Goal: Transaction & Acquisition: Purchase product/service

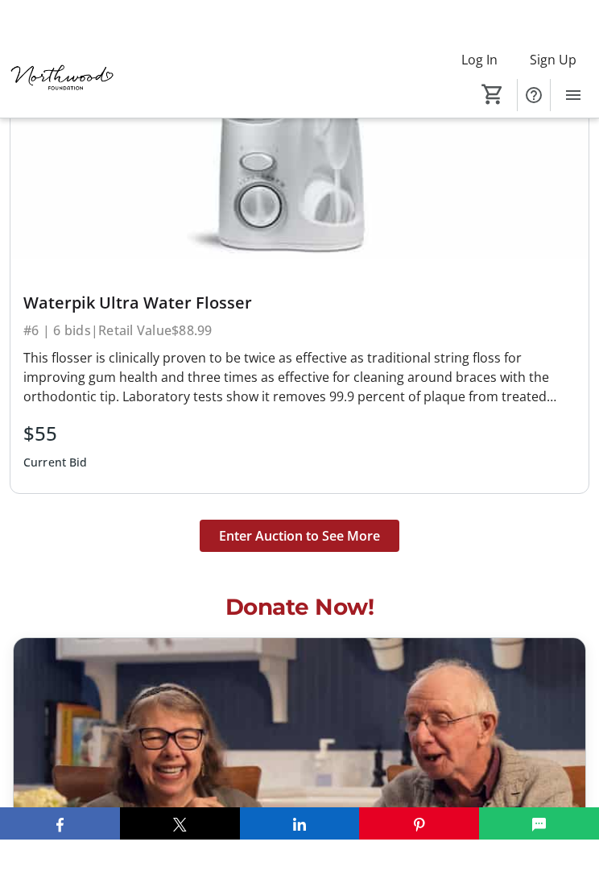
scroll to position [10917, 0]
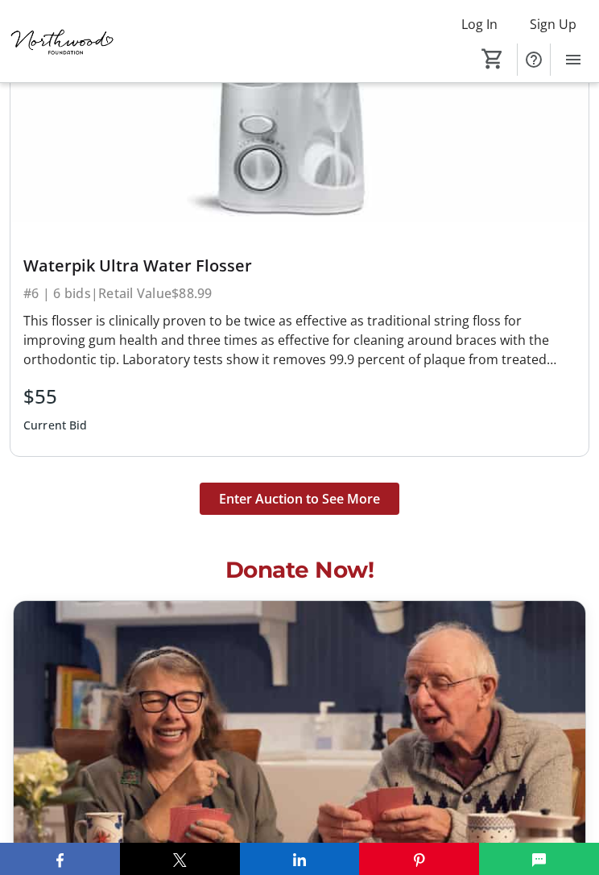
click at [251, 489] on span "Enter Auction to See More" at bounding box center [299, 498] width 161 height 19
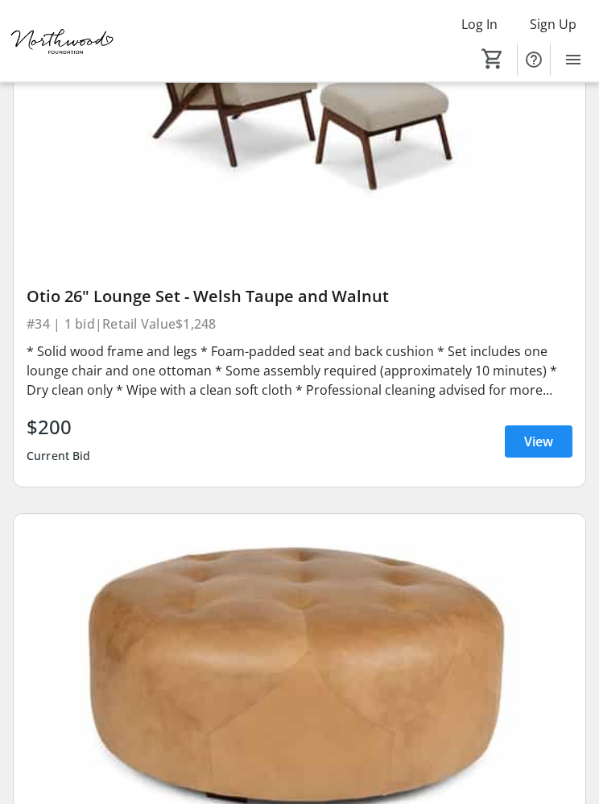
scroll to position [19558, 0]
click at [532, 442] on span "View" at bounding box center [538, 441] width 29 height 19
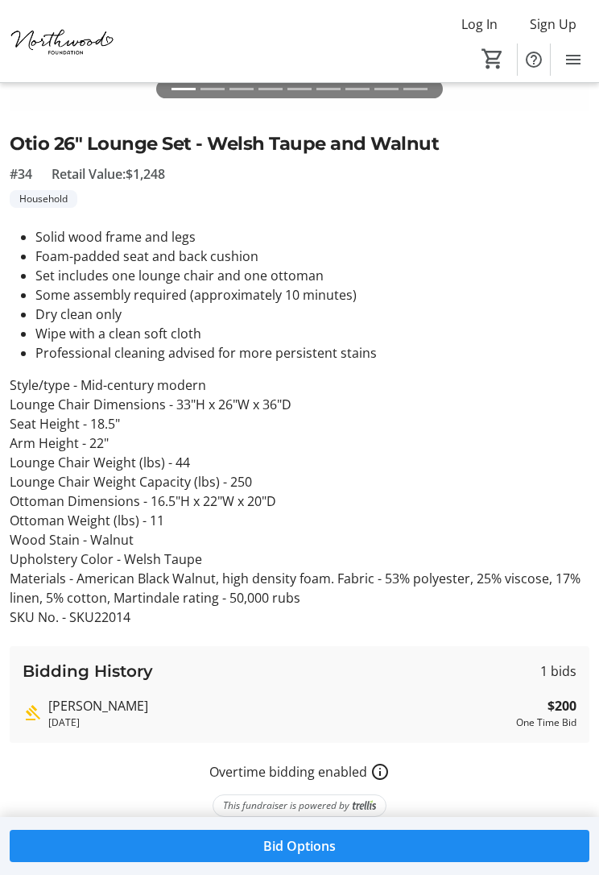
scroll to position [355, 0]
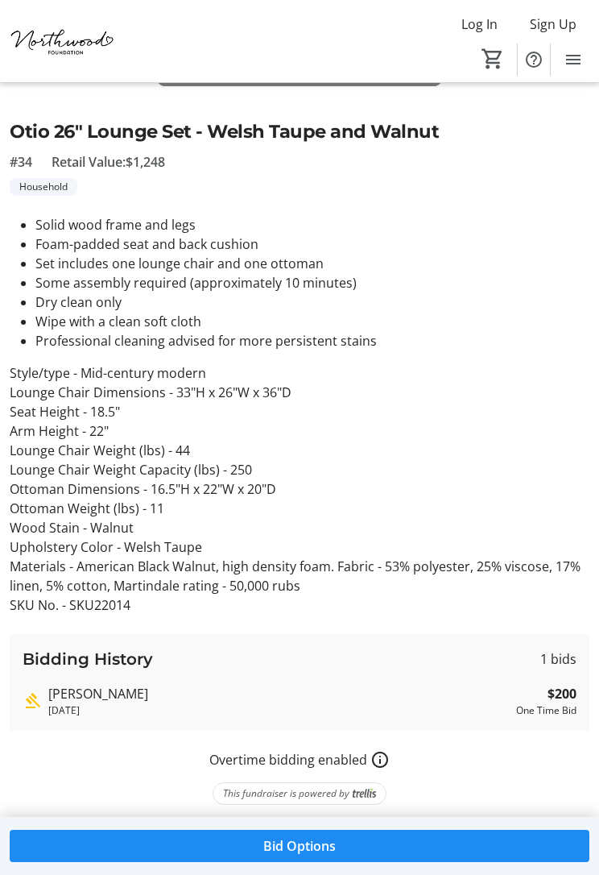
click at [263, 803] on span "Bid Options" at bounding box center [299, 845] width 72 height 19
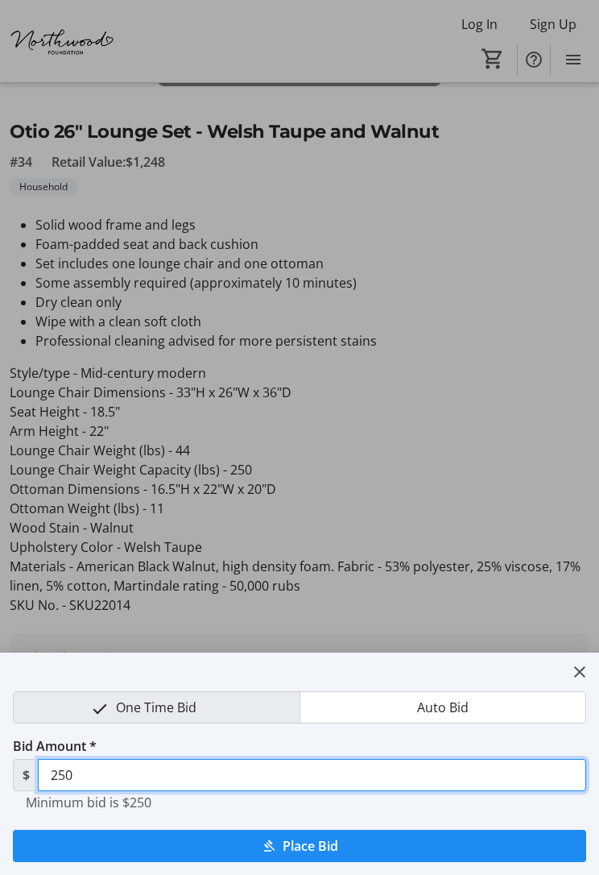
click at [89, 780] on input "250" at bounding box center [312, 775] width 548 height 32
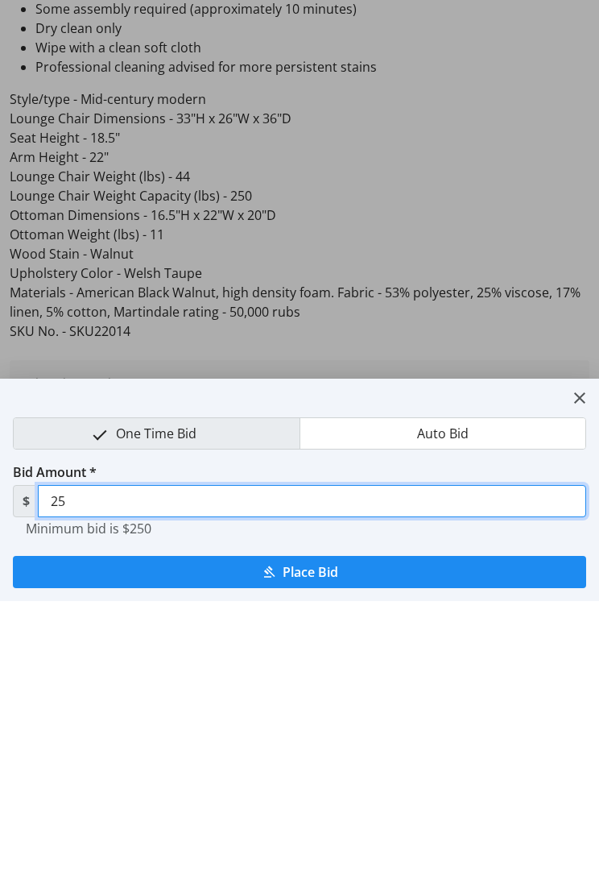
type input "2"
type input "300"
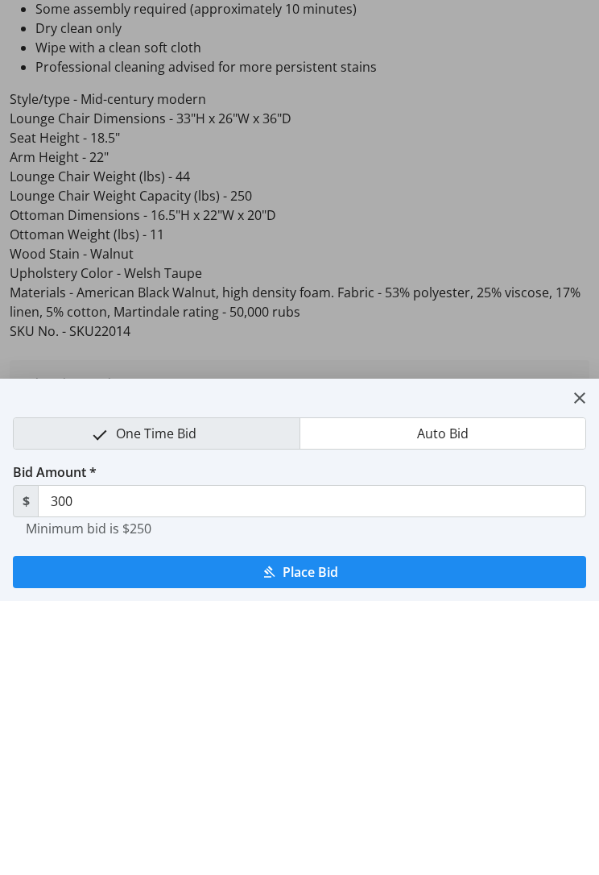
click at [255, 803] on span "submit" at bounding box center [299, 845] width 573 height 39
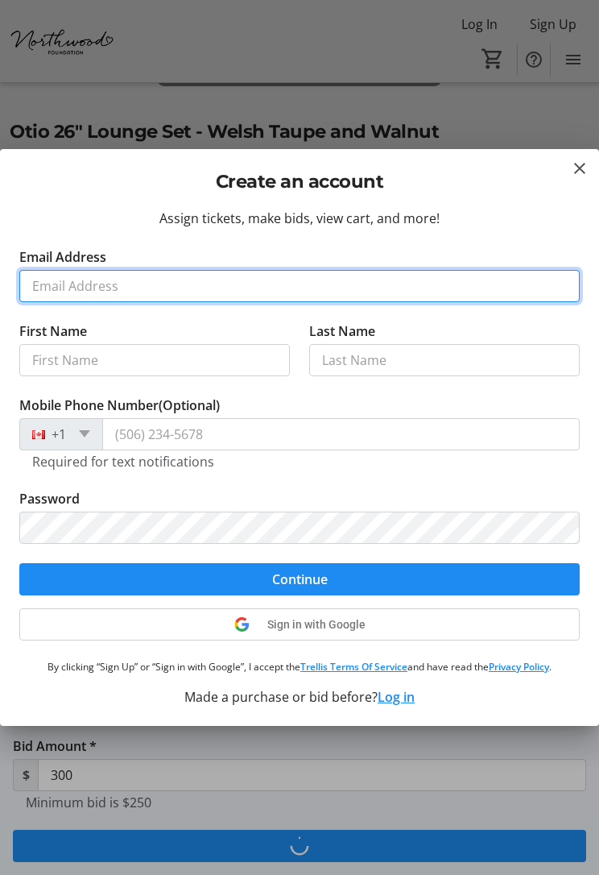
click at [54, 290] on input "Email Address" at bounding box center [299, 286] width 561 height 32
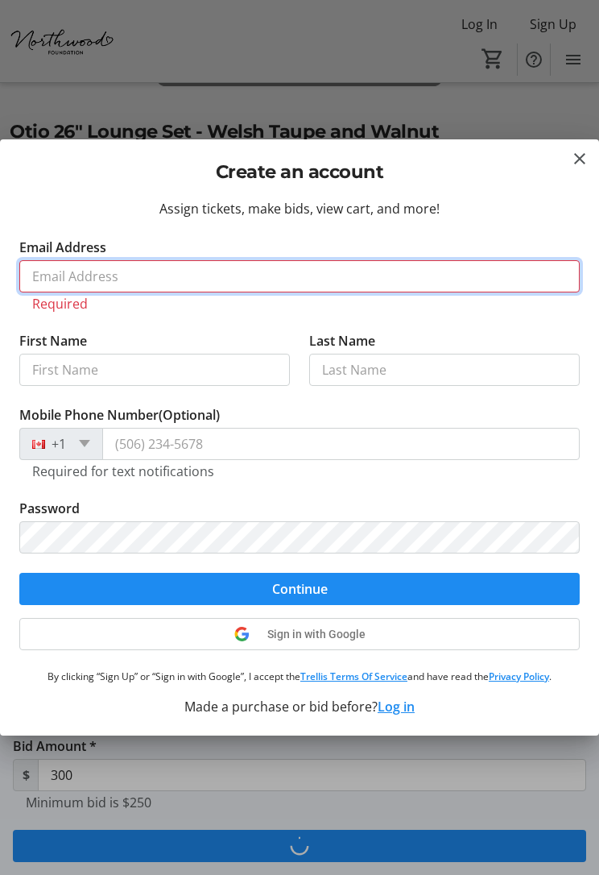
click at [64, 276] on input "Email Address" at bounding box center [299, 276] width 561 height 32
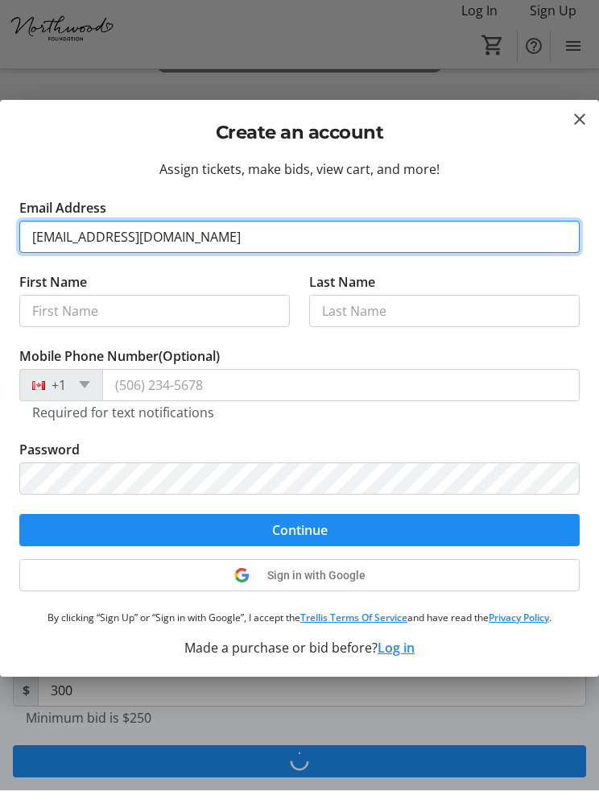
type input "[EMAIL_ADDRESS][DOMAIN_NAME]"
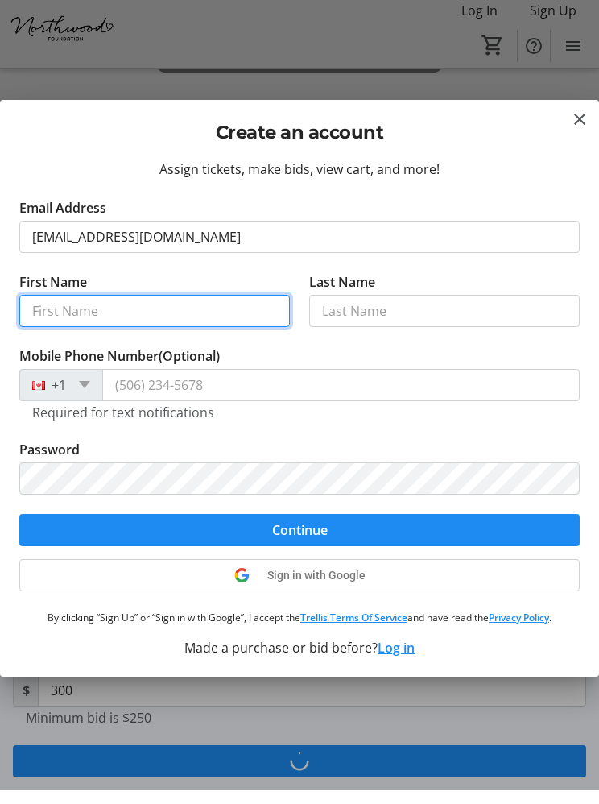
click at [43, 312] on input "First Name" at bounding box center [154, 324] width 271 height 32
type input "[PERSON_NAME]"
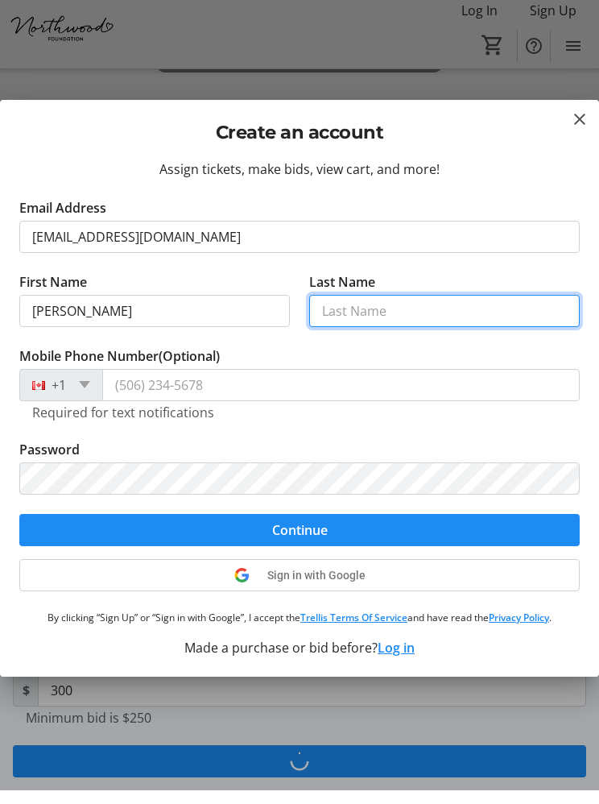
click at [333, 310] on input "Last Name" at bounding box center [444, 324] width 271 height 32
type input "Burns"
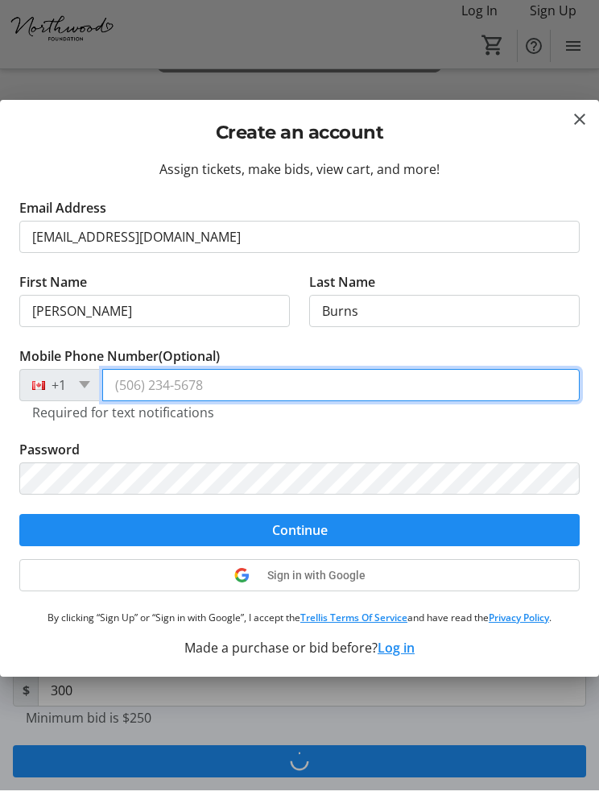
click at [150, 389] on input "Mobile Phone Number (Optional)" at bounding box center [341, 399] width 478 height 32
type input "[PHONE_NUMBER]"
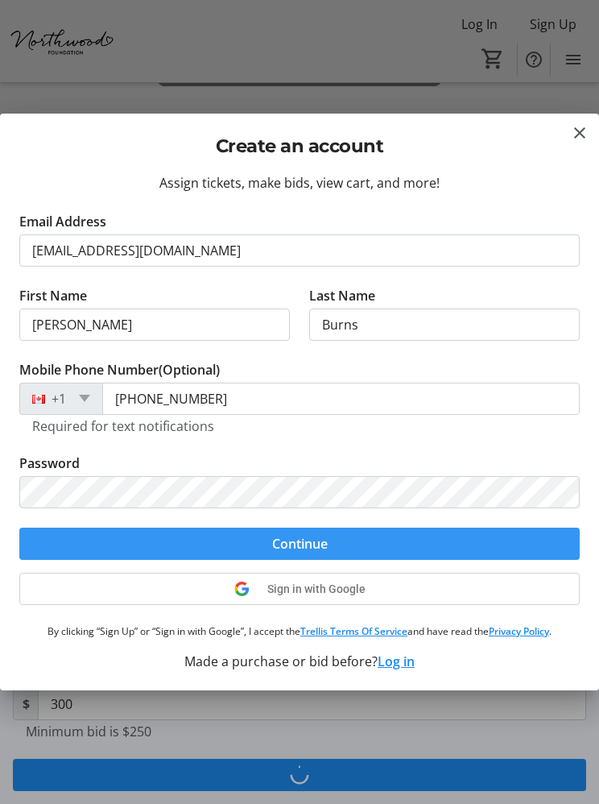
click at [277, 540] on span "Continue" at bounding box center [300, 543] width 56 height 19
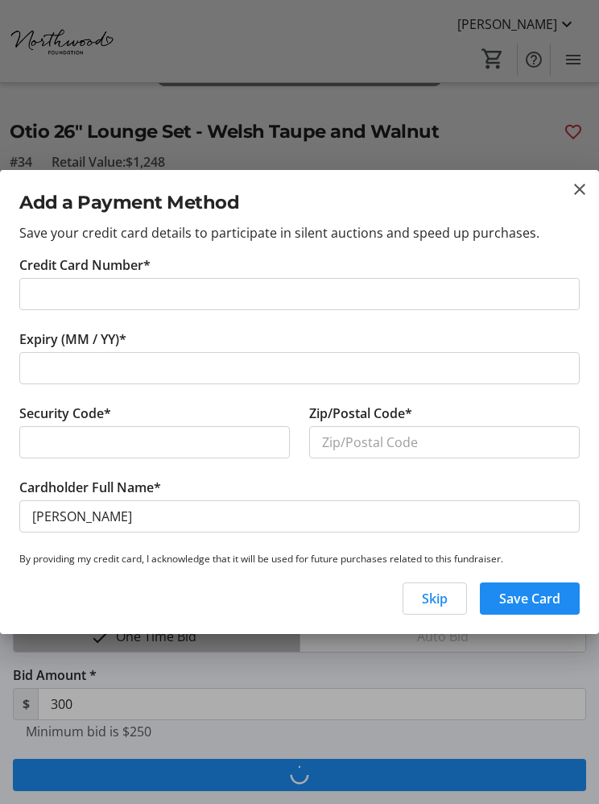
click at [428, 604] on span "Skip" at bounding box center [435, 598] width 26 height 19
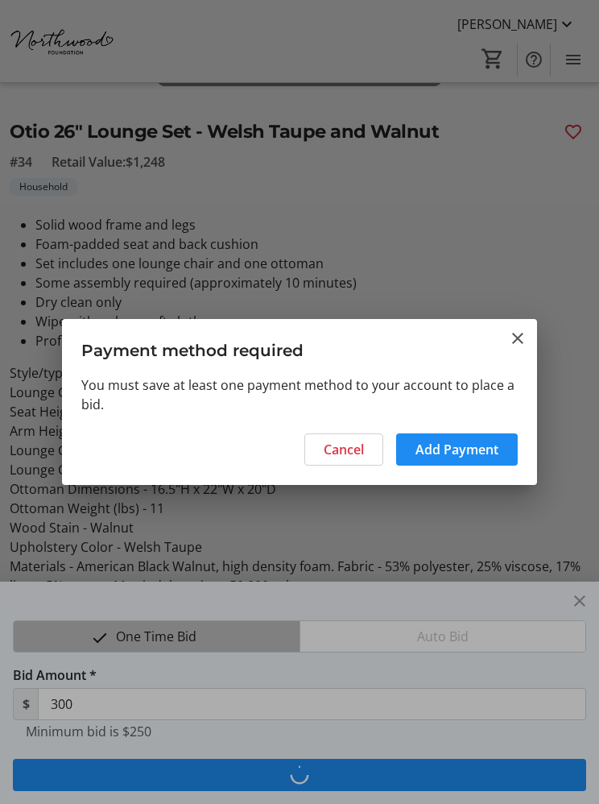
click at [428, 453] on span "Add Payment" at bounding box center [457, 449] width 83 height 19
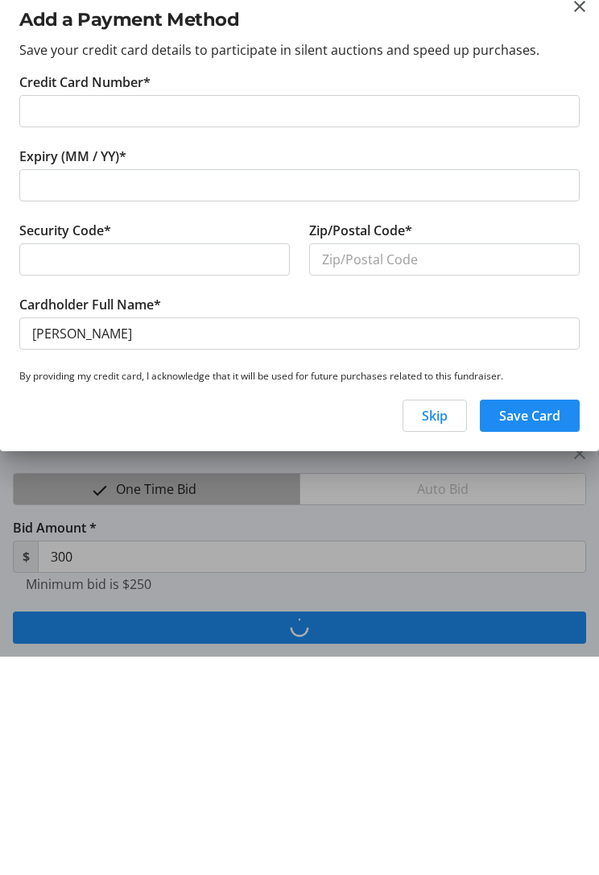
click at [30, 387] on div at bounding box center [299, 403] width 561 height 32
click at [331, 461] on input "Zip/Postal Code*" at bounding box center [444, 477] width 271 height 32
type input "B3M 3G9"
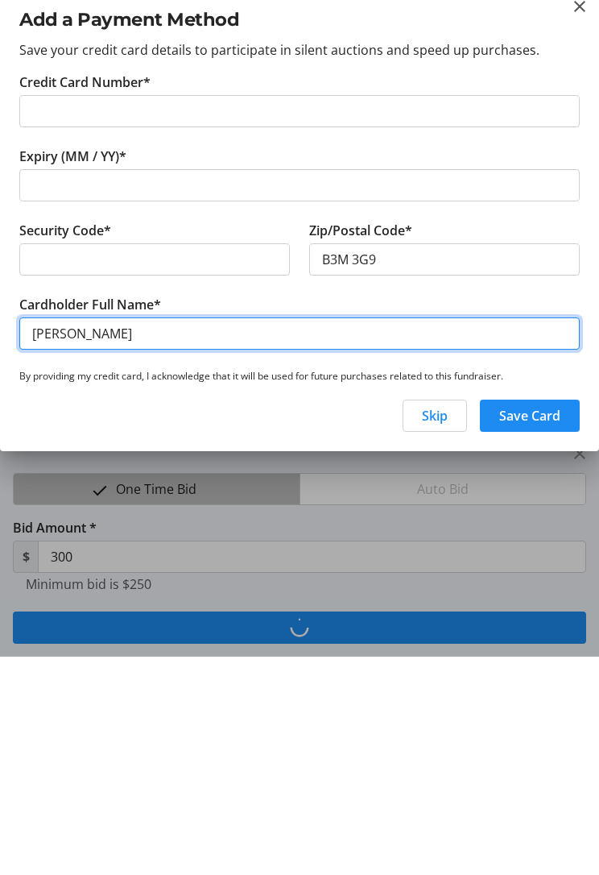
click at [110, 536] on input "[PERSON_NAME]" at bounding box center [299, 552] width 561 height 32
type input "[PERSON_NAME]"
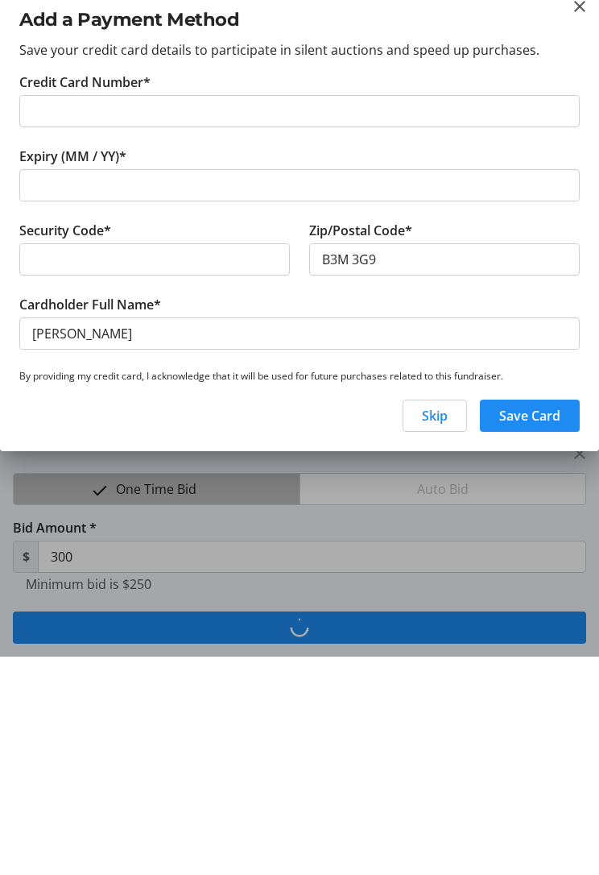
click at [520, 624] on span "Save Card" at bounding box center [529, 633] width 61 height 19
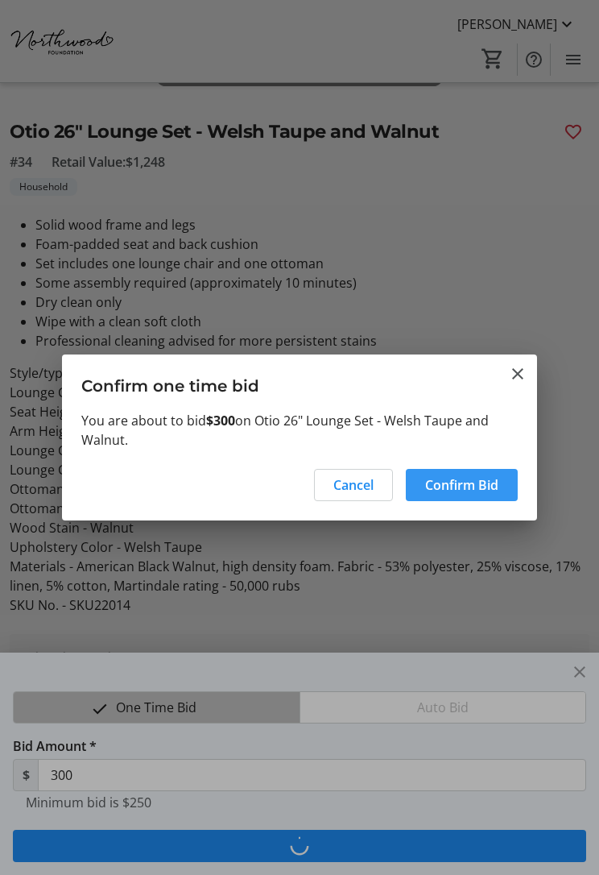
click at [467, 489] on span "Confirm Bid" at bounding box center [461, 484] width 73 height 19
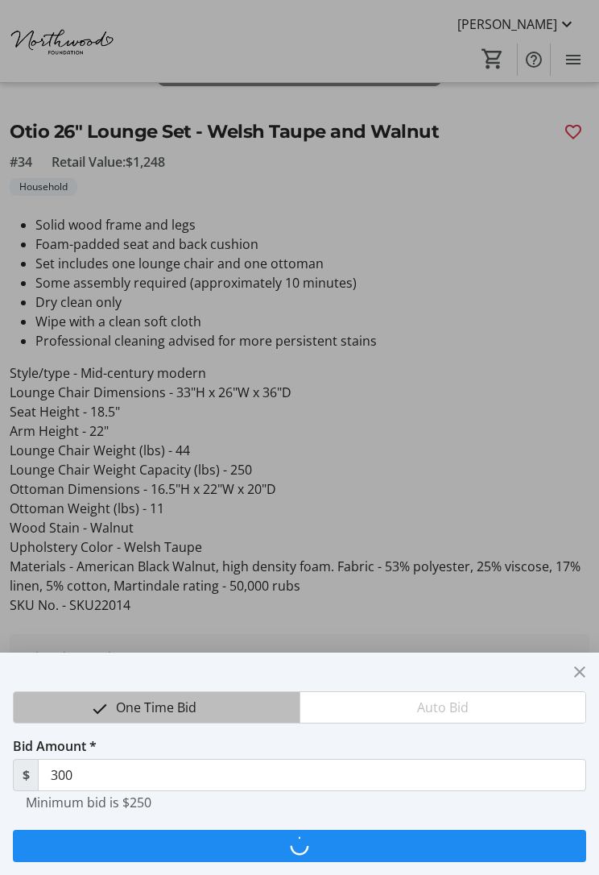
type input "350"
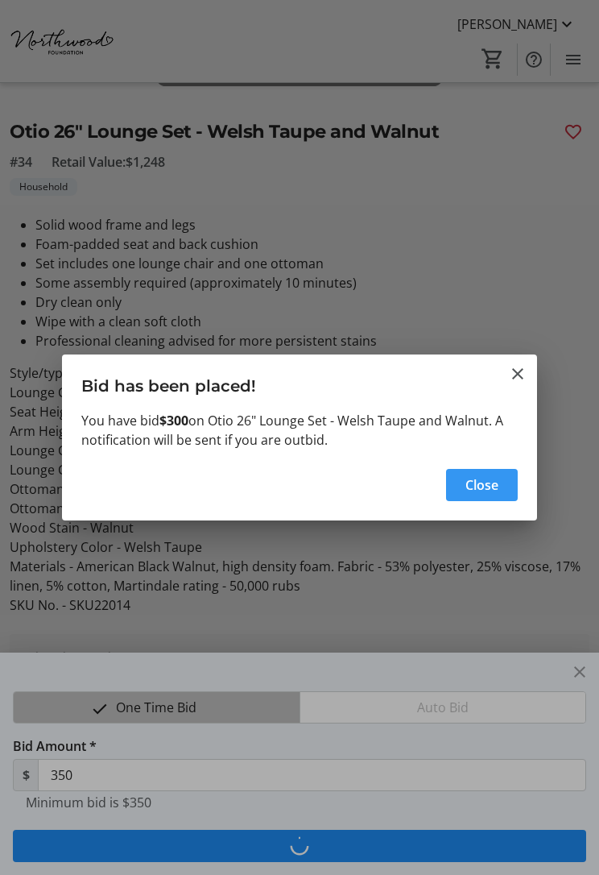
click at [477, 491] on span "Close" at bounding box center [482, 484] width 33 height 19
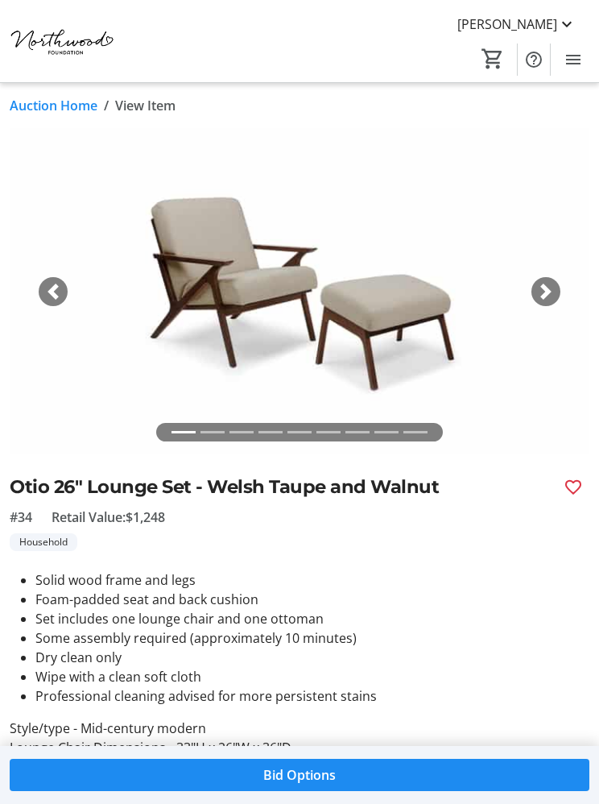
click at [44, 106] on link "Auction Home" at bounding box center [54, 105] width 88 height 19
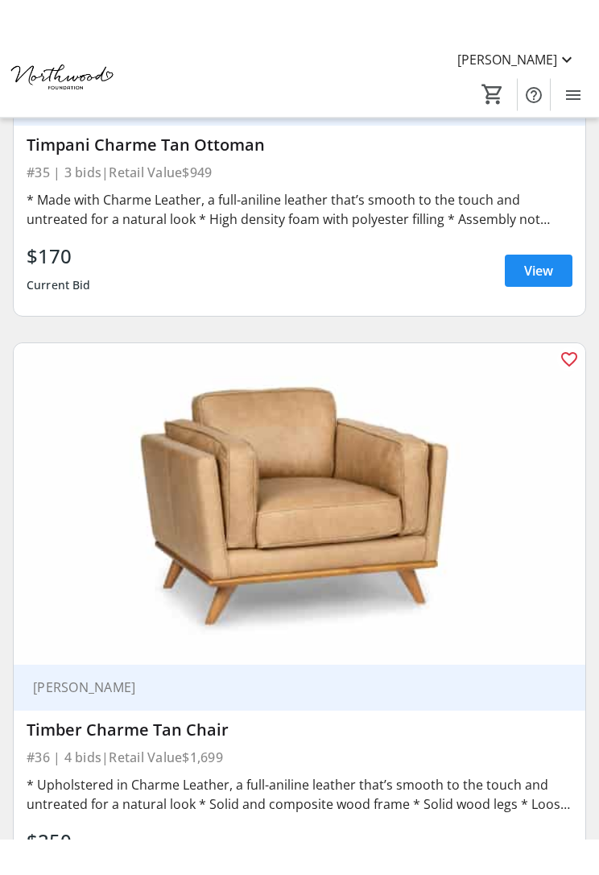
scroll to position [20438, 0]
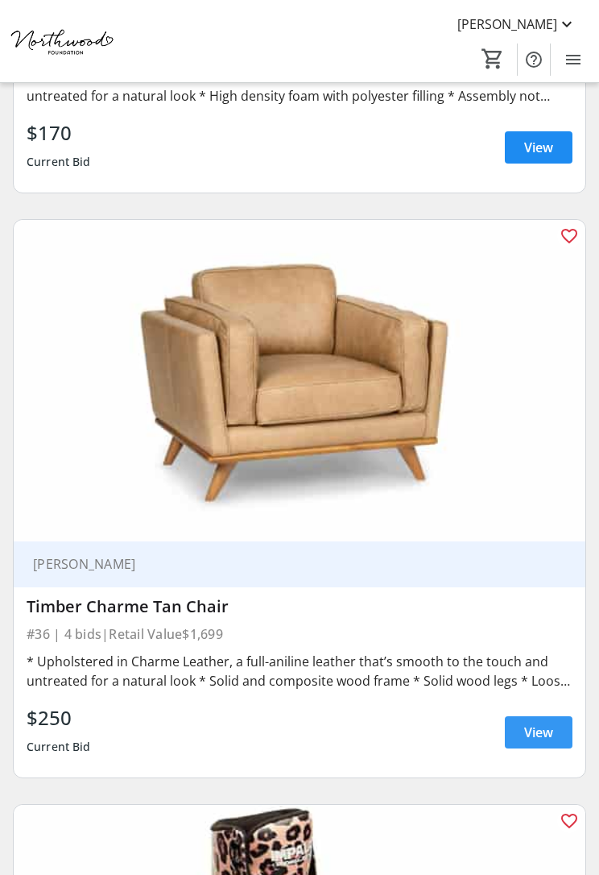
click at [530, 731] on span "View" at bounding box center [538, 731] width 29 height 19
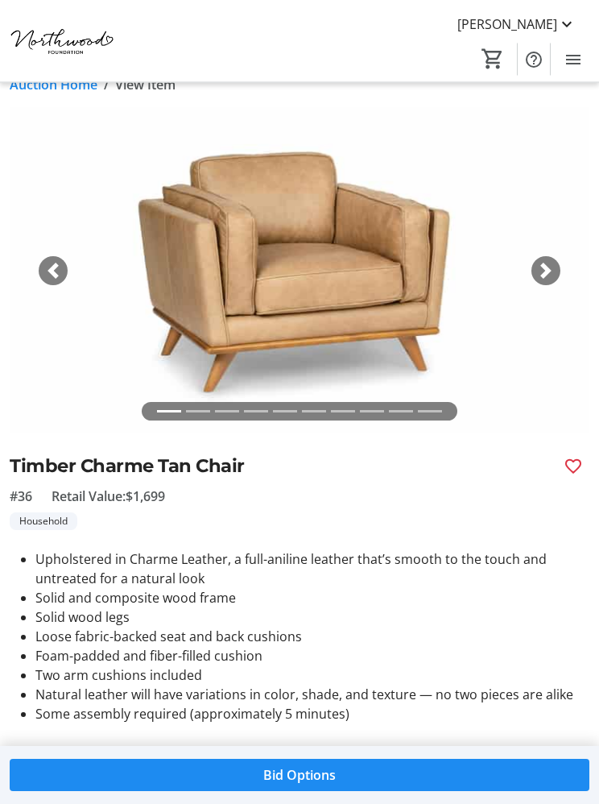
click at [544, 279] on div "Next" at bounding box center [546, 271] width 29 height 29
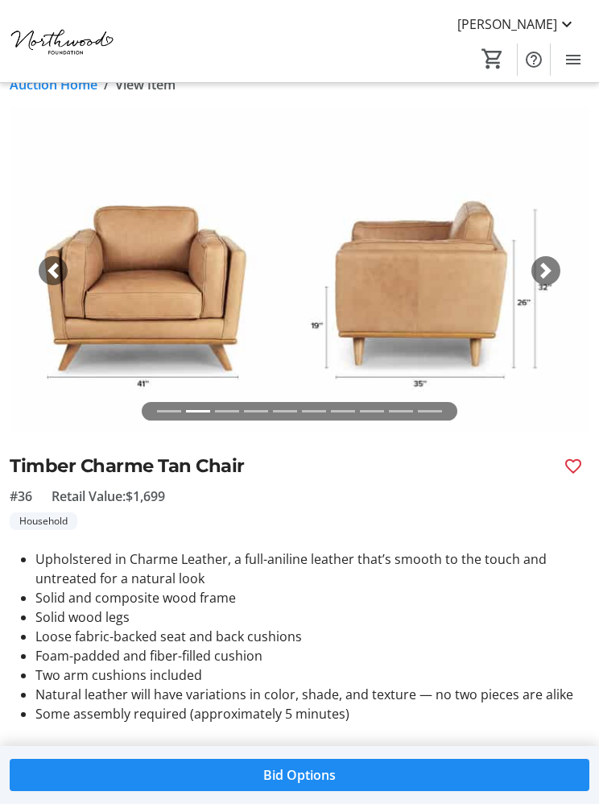
click at [544, 275] on span "button" at bounding box center [546, 271] width 16 height 16
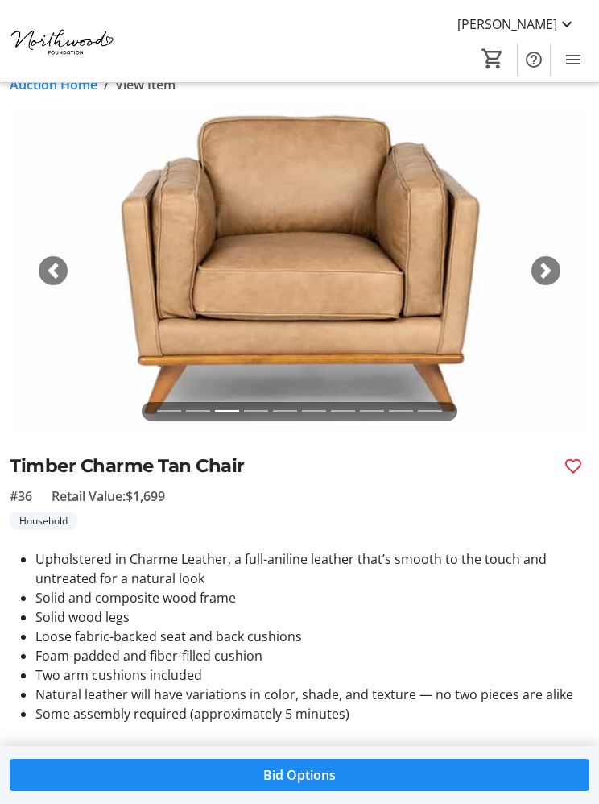
click at [544, 275] on span "button" at bounding box center [546, 271] width 16 height 16
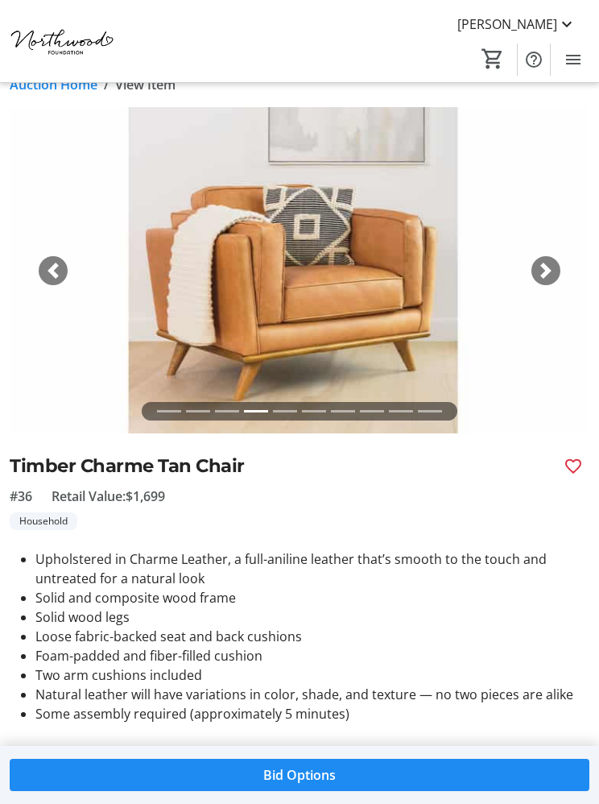
click at [542, 271] on span "button" at bounding box center [546, 271] width 16 height 16
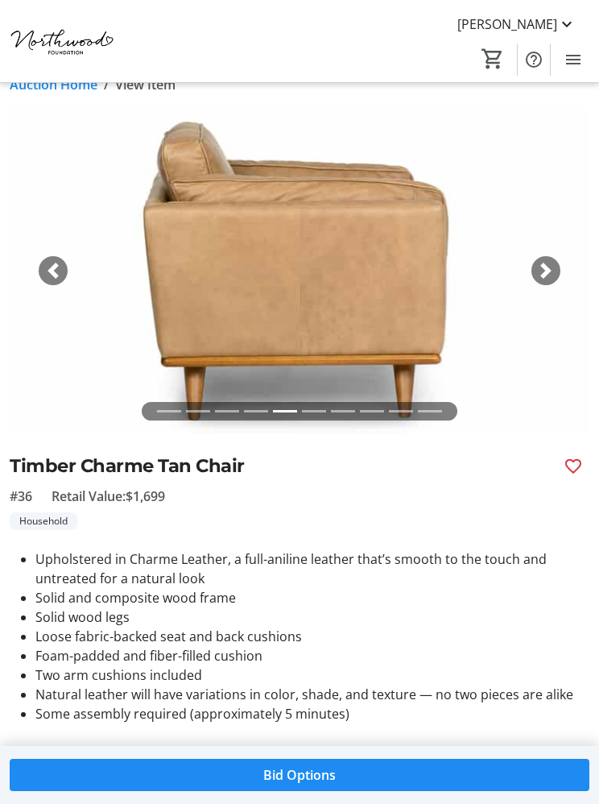
click at [545, 275] on span "button" at bounding box center [546, 271] width 16 height 16
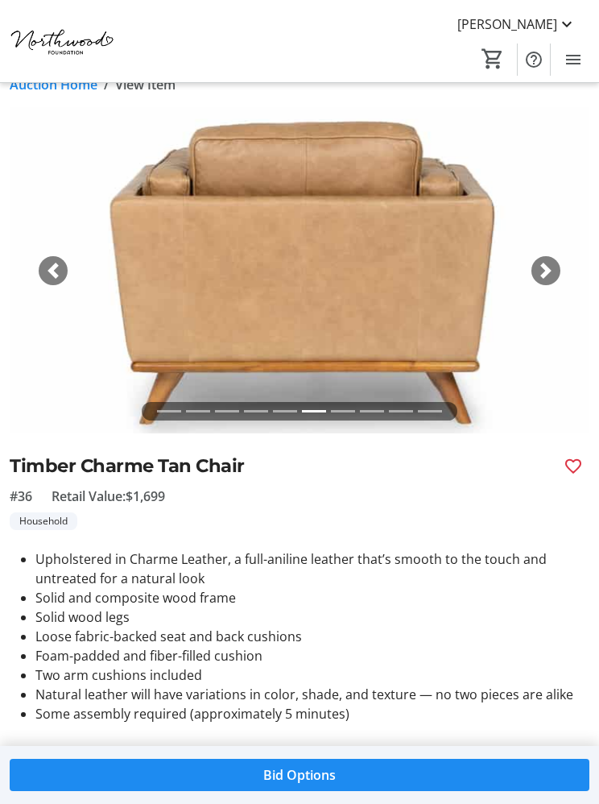
click at [553, 276] on span "button" at bounding box center [546, 271] width 16 height 16
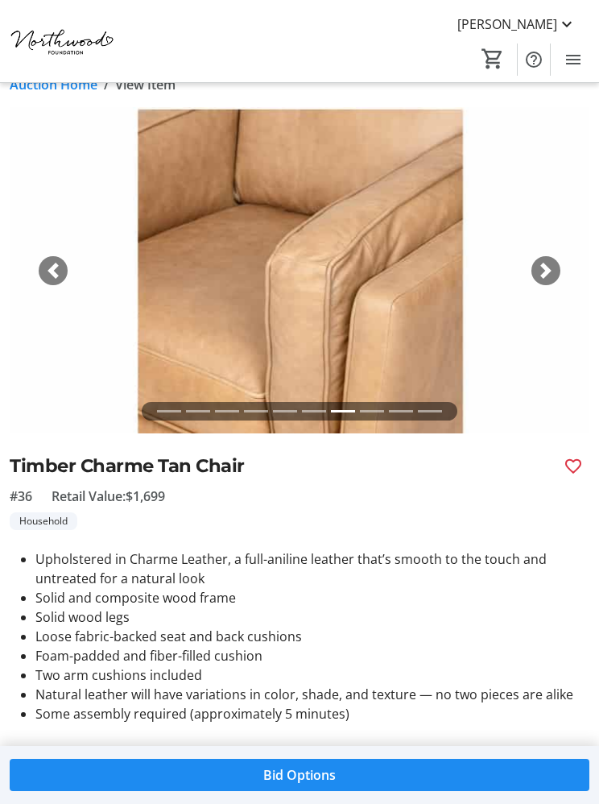
click at [546, 265] on span "button" at bounding box center [546, 271] width 16 height 16
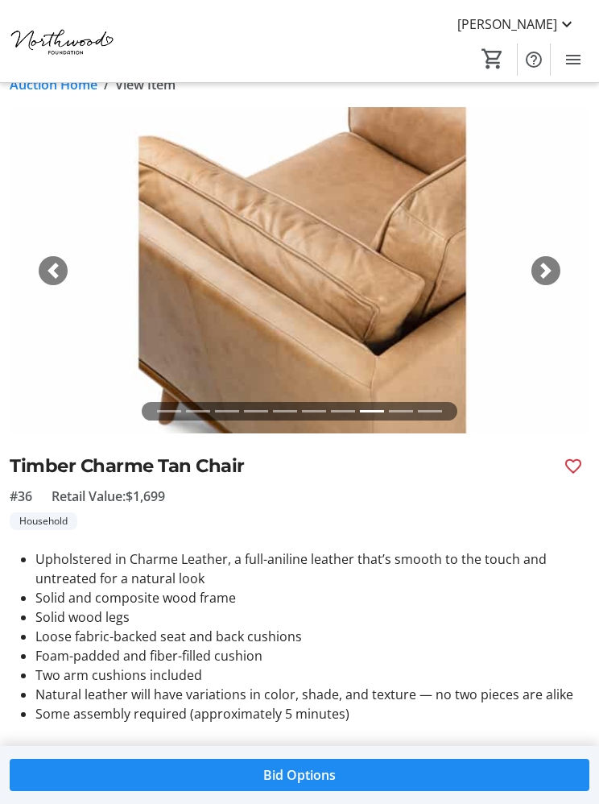
click at [547, 272] on span "button" at bounding box center [546, 271] width 16 height 16
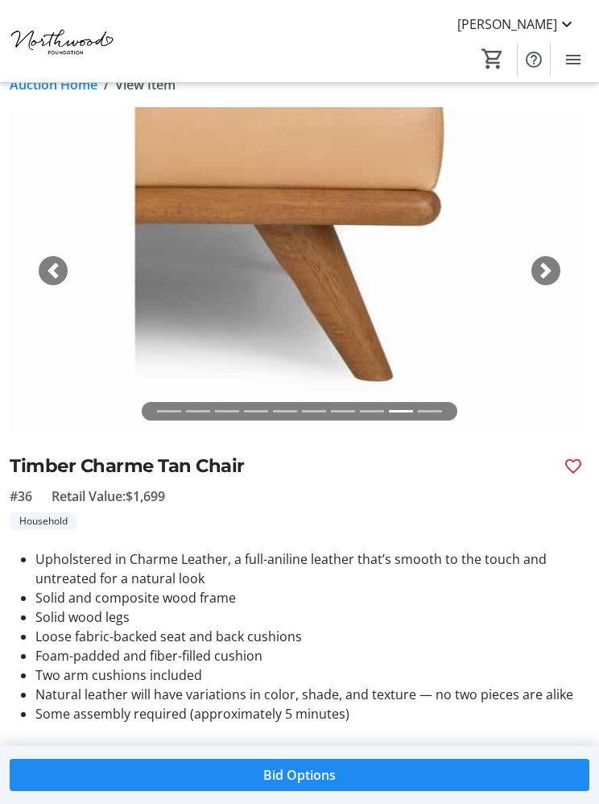
click at [544, 269] on span "button" at bounding box center [546, 271] width 16 height 16
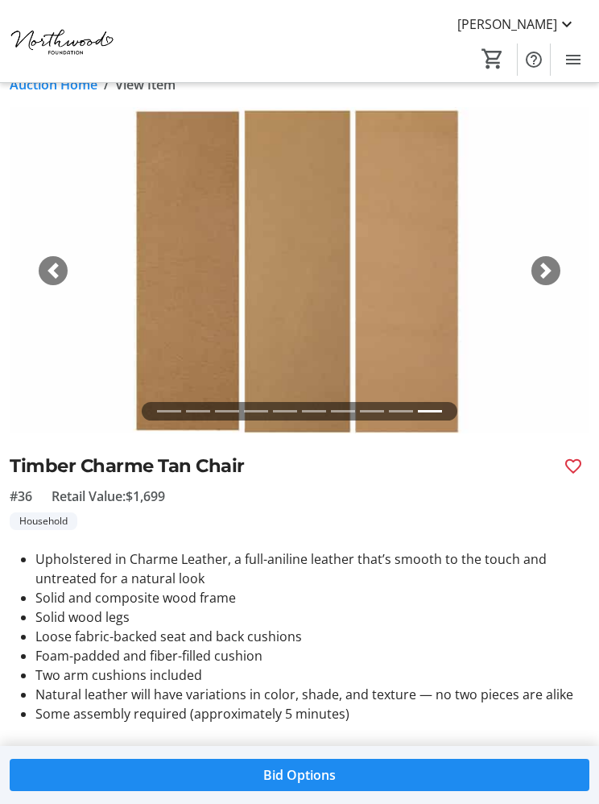
click at [545, 268] on span "button" at bounding box center [546, 271] width 16 height 16
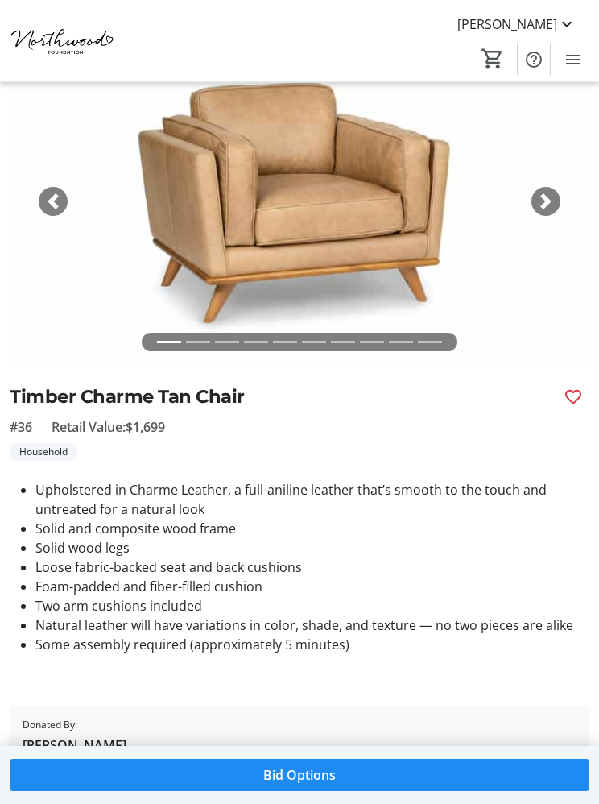
scroll to position [0, 0]
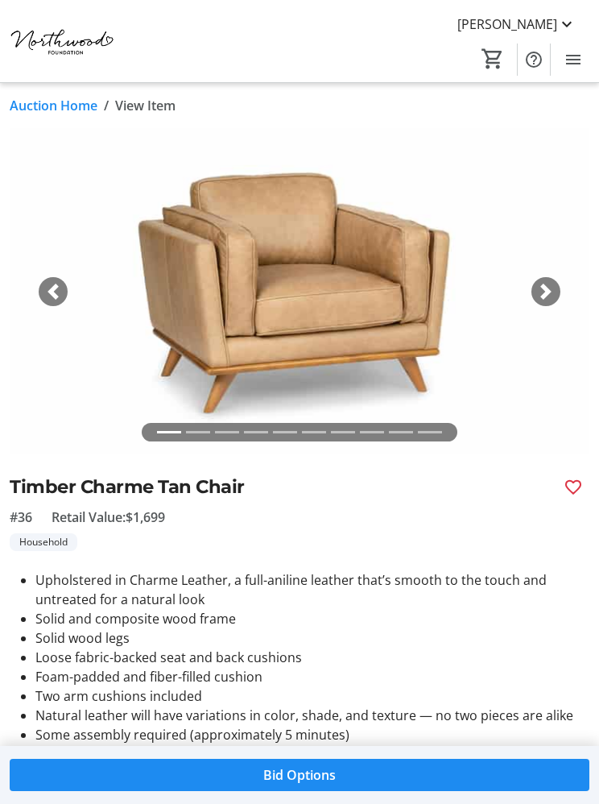
click at [38, 99] on link "Auction Home" at bounding box center [54, 105] width 88 height 19
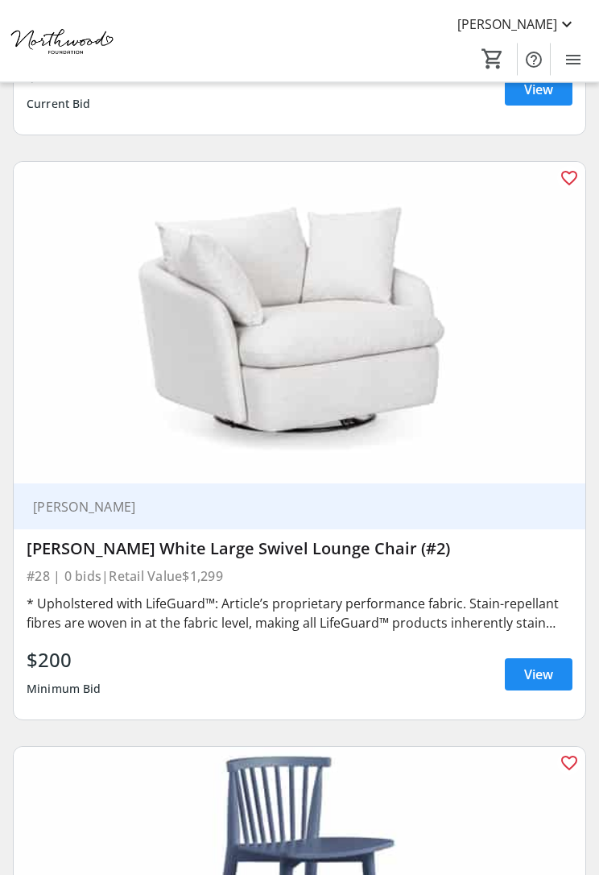
scroll to position [15817, 0]
click at [521, 673] on span at bounding box center [539, 674] width 68 height 39
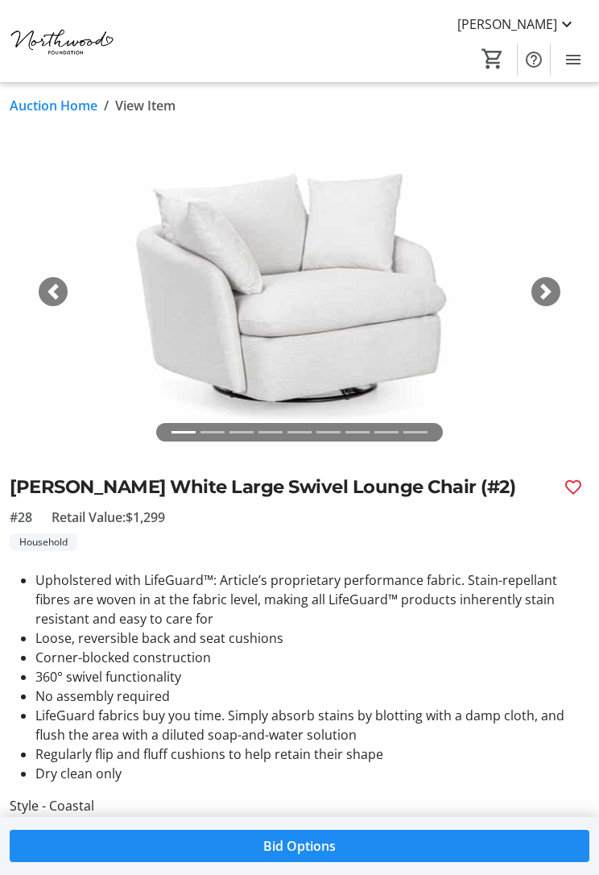
click at [548, 291] on span "button" at bounding box center [546, 292] width 16 height 16
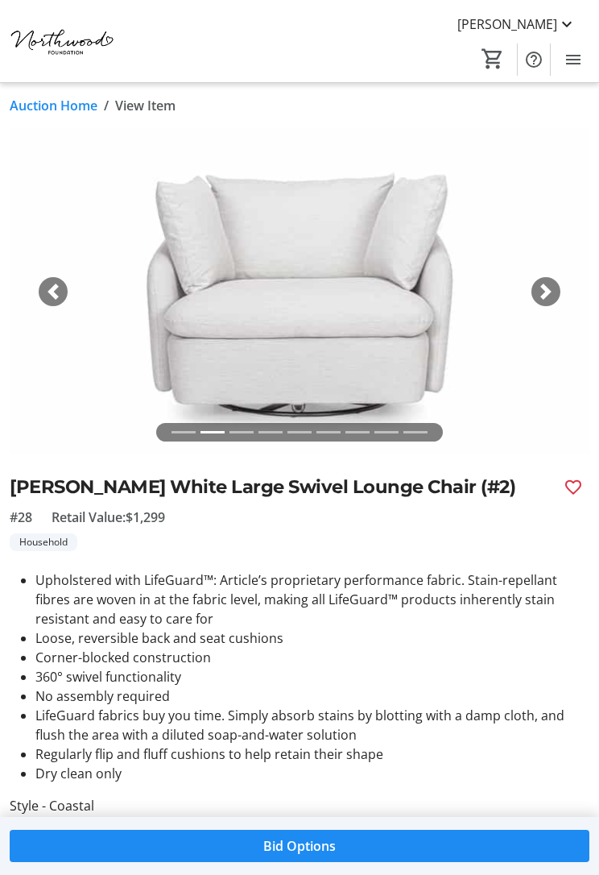
click at [550, 300] on div "Next" at bounding box center [546, 291] width 29 height 29
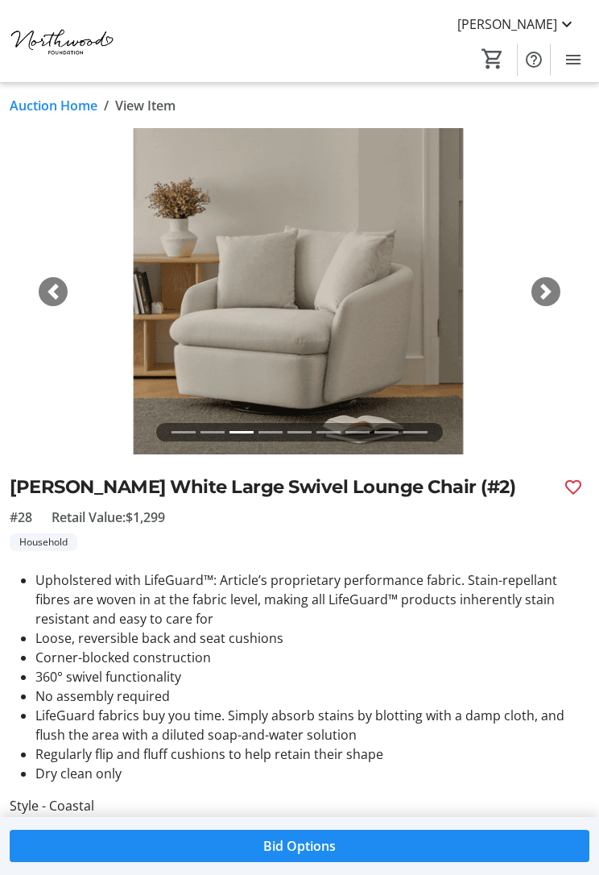
click at [559, 293] on div "Next" at bounding box center [546, 291] width 29 height 29
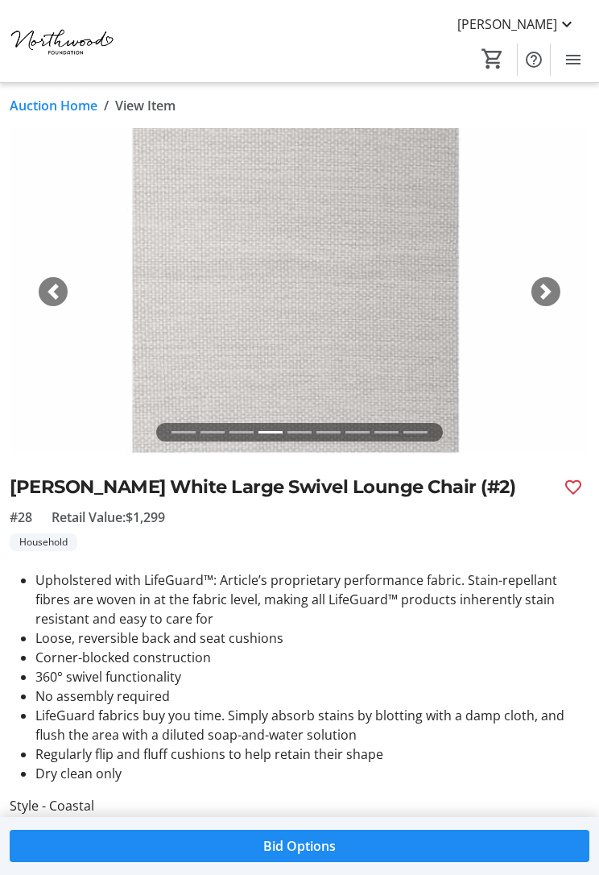
click at [557, 292] on div "Next" at bounding box center [546, 291] width 29 height 29
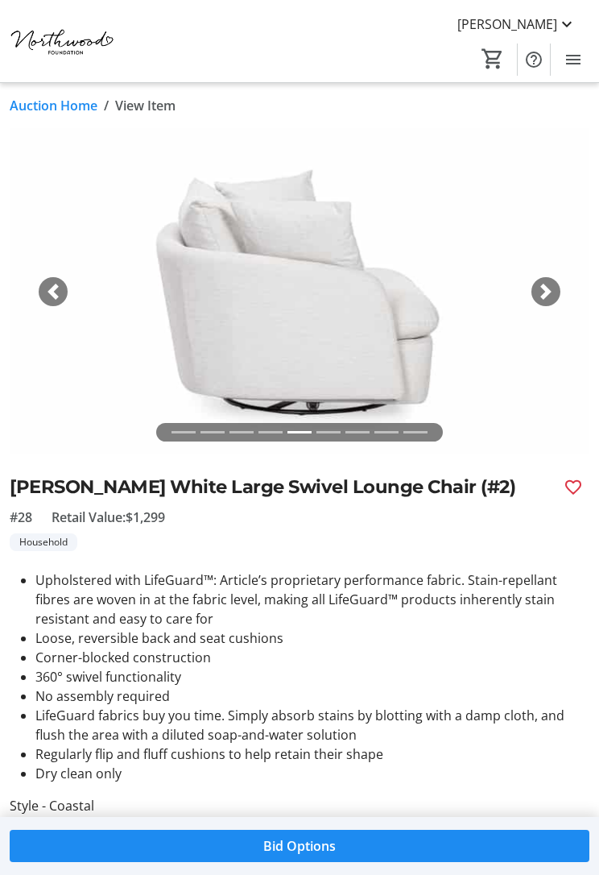
click at [562, 289] on img at bounding box center [300, 291] width 580 height 326
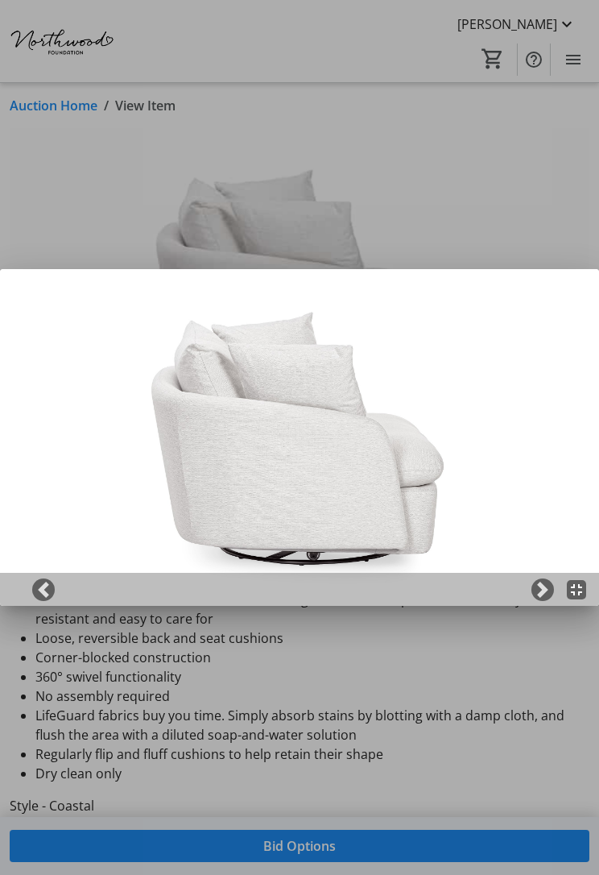
click at [111, 182] on div at bounding box center [299, 437] width 599 height 875
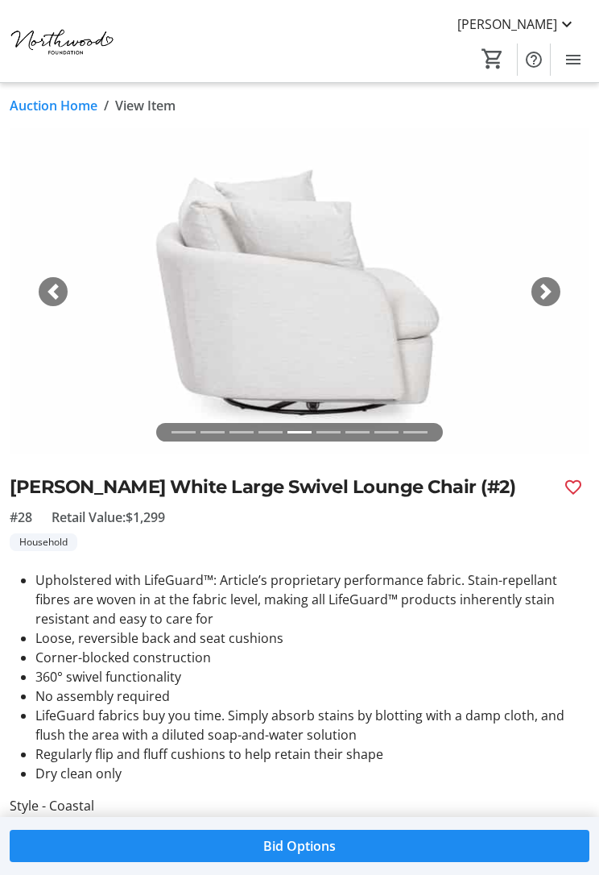
click at [538, 293] on span "button" at bounding box center [546, 292] width 16 height 16
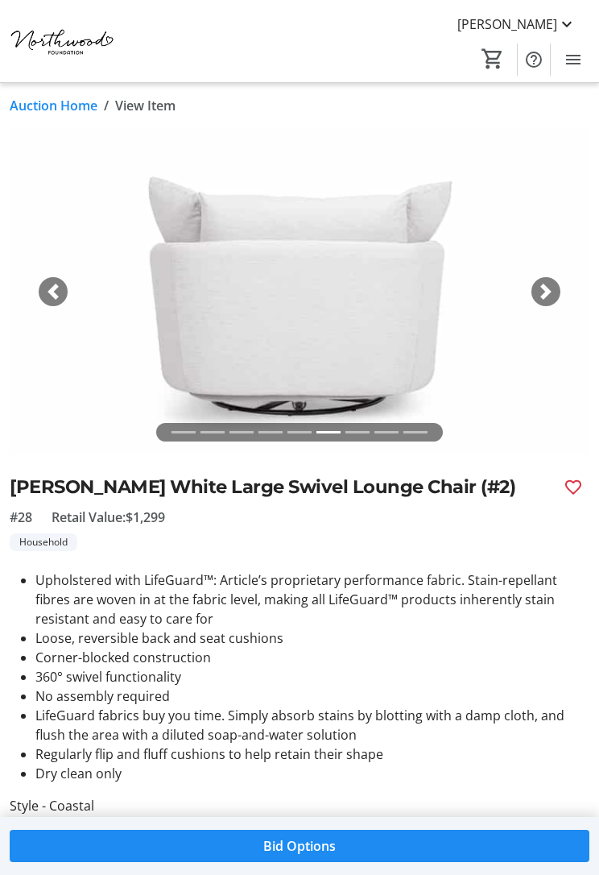
click at [548, 291] on span "button" at bounding box center [546, 292] width 16 height 16
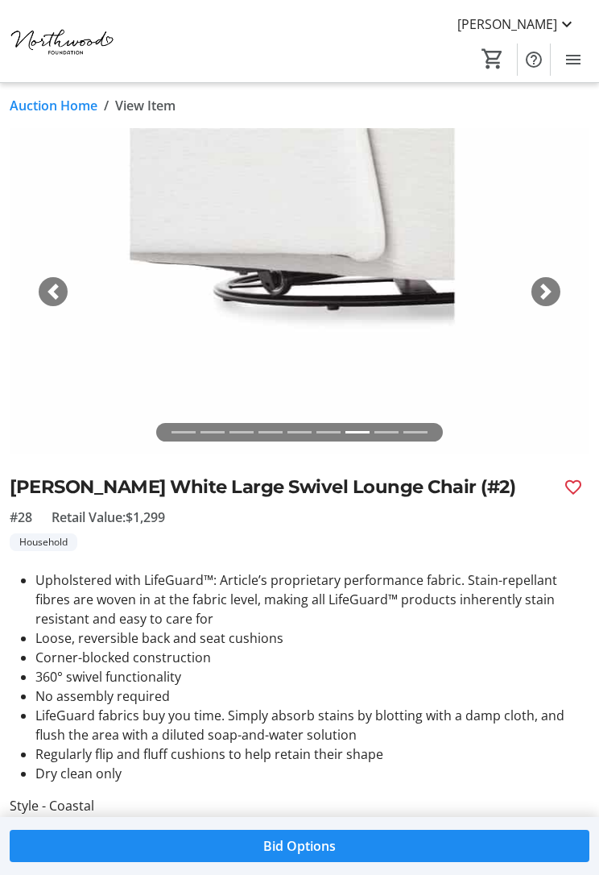
click at [544, 291] on span "button" at bounding box center [546, 292] width 16 height 16
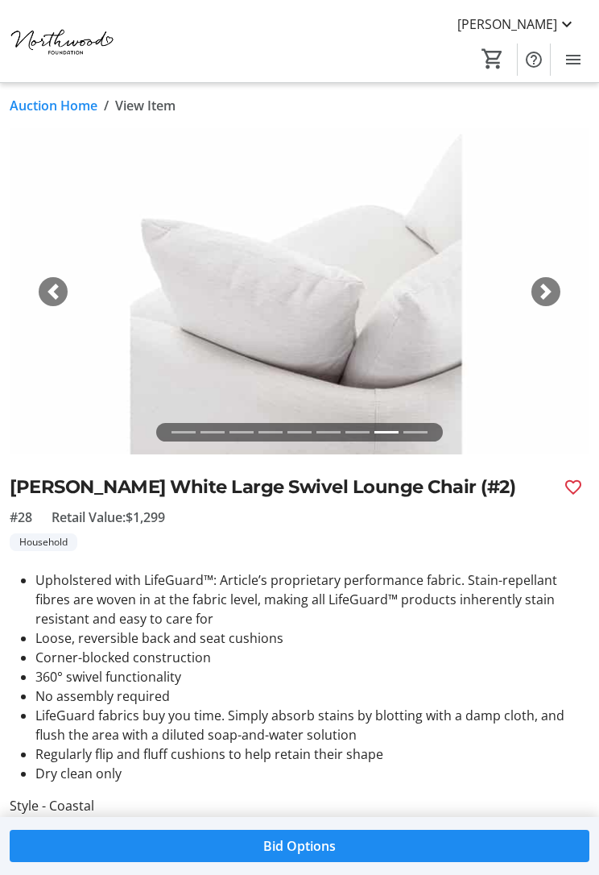
click at [544, 296] on span "button" at bounding box center [546, 292] width 16 height 16
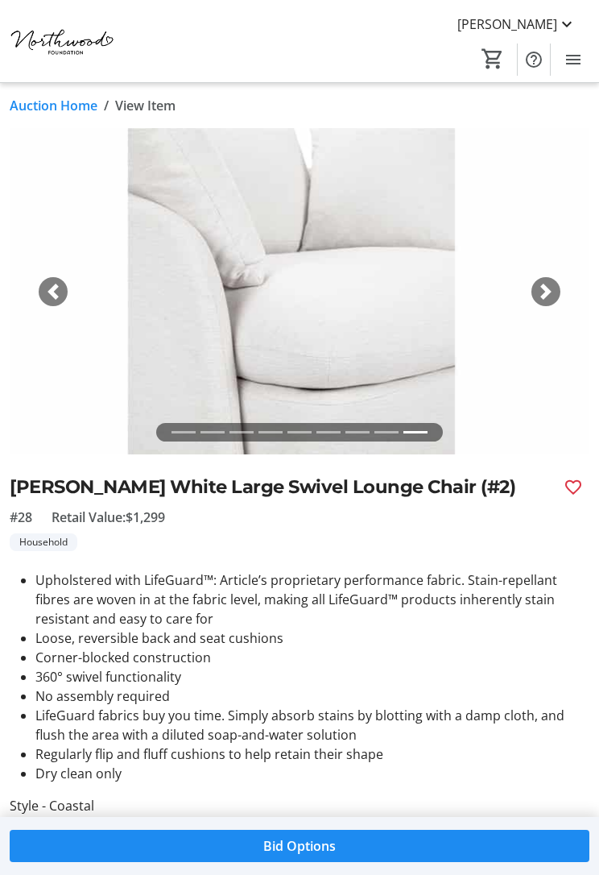
click at [544, 291] on span "button" at bounding box center [546, 292] width 16 height 16
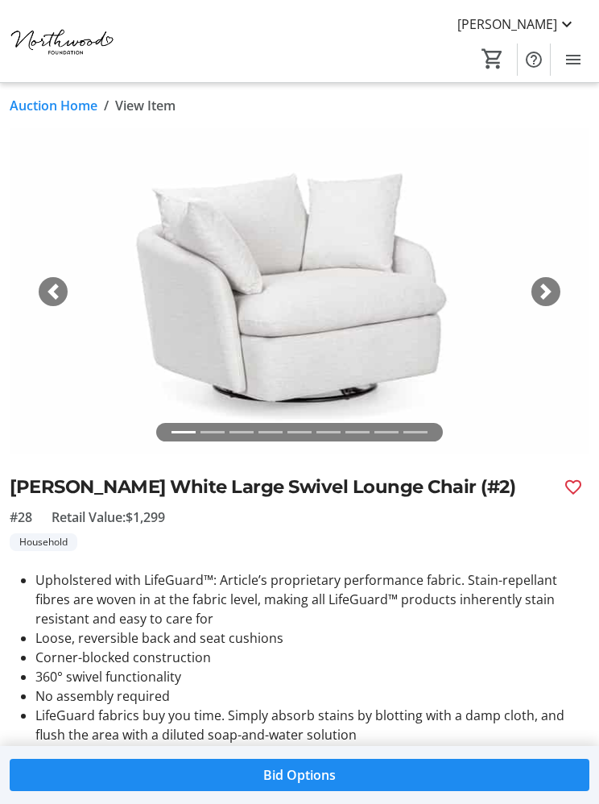
click at [39, 107] on link "Auction Home" at bounding box center [54, 105] width 88 height 19
